Goal: Find specific page/section: Find specific page/section

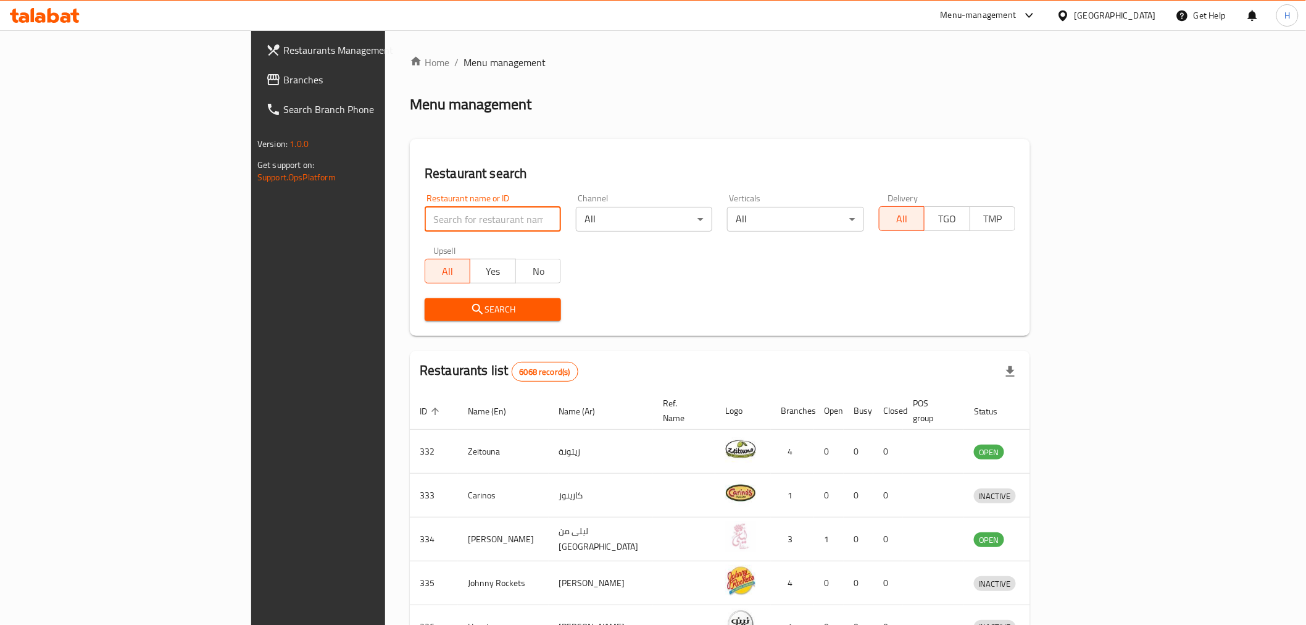
click at [439, 224] on input "search" at bounding box center [493, 219] width 136 height 25
click at [1017, 14] on div "Menu-management" at bounding box center [979, 15] width 76 height 15
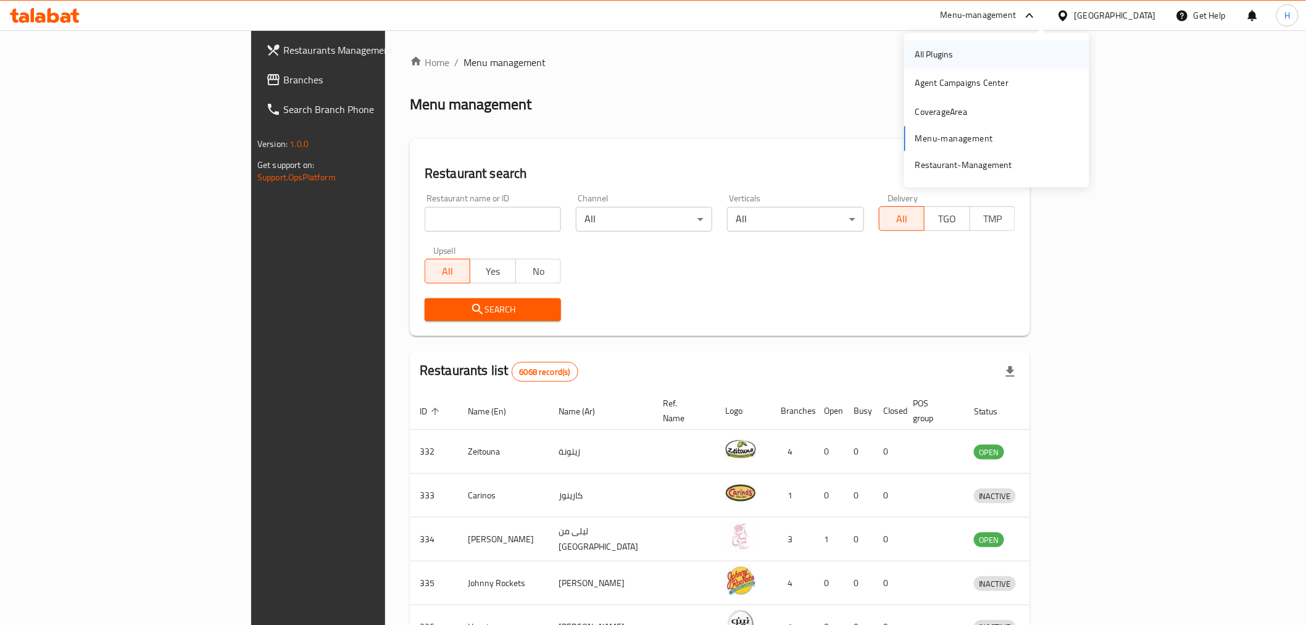
click at [988, 56] on div "All Plugins" at bounding box center [996, 54] width 185 height 28
click at [425, 221] on input "search" at bounding box center [493, 219] width 136 height 25
click at [1021, 7] on div "Menu-management" at bounding box center [989, 16] width 116 height 30
click at [1017, 13] on div "Menu-management" at bounding box center [979, 15] width 76 height 15
click at [989, 49] on div "All Plugins" at bounding box center [996, 54] width 185 height 28
